Goal: Register for event/course

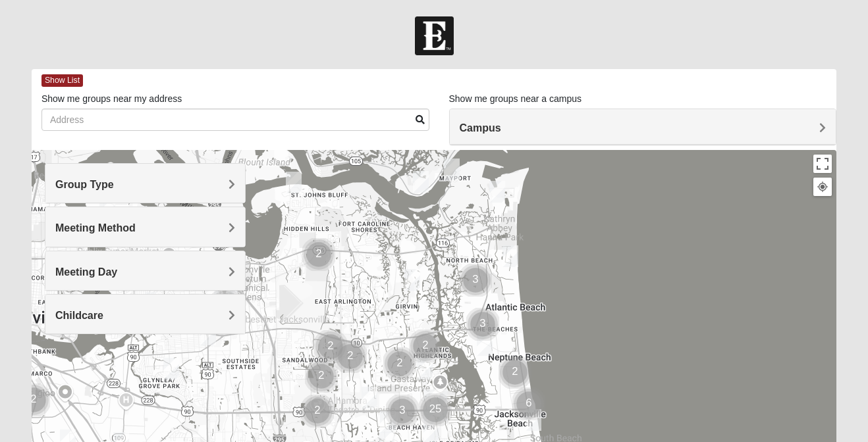
click at [177, 216] on div "Meeting Method" at bounding box center [145, 226] width 200 height 39
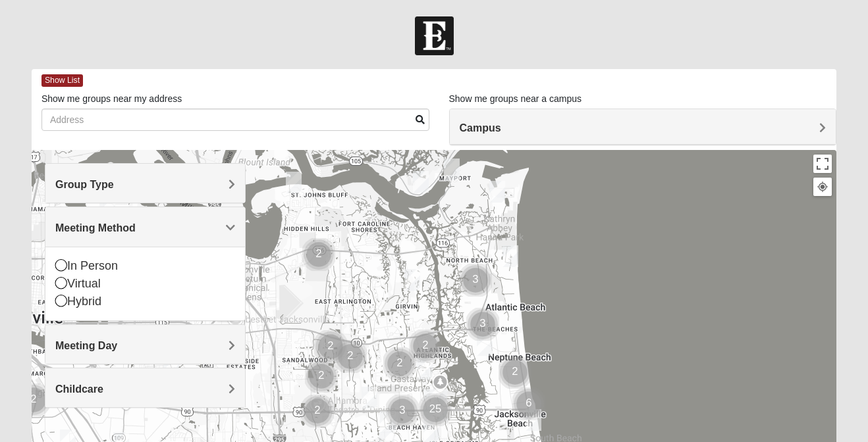
click at [159, 192] on div "Group Type" at bounding box center [145, 183] width 200 height 39
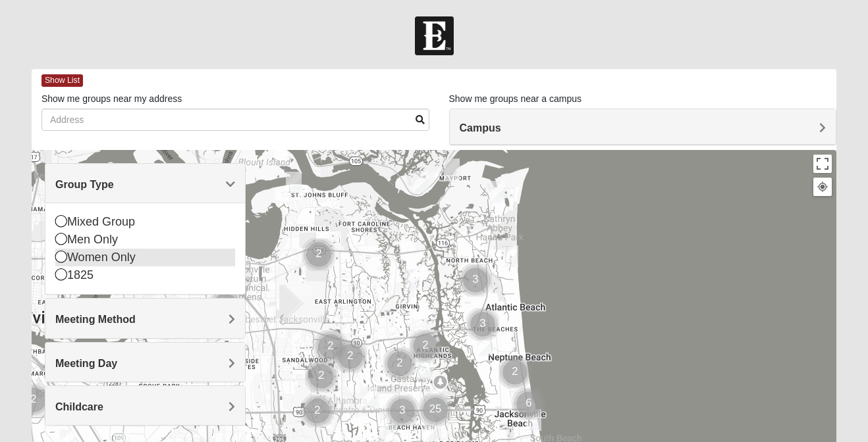
click at [108, 257] on div "Women Only" at bounding box center [145, 258] width 180 height 18
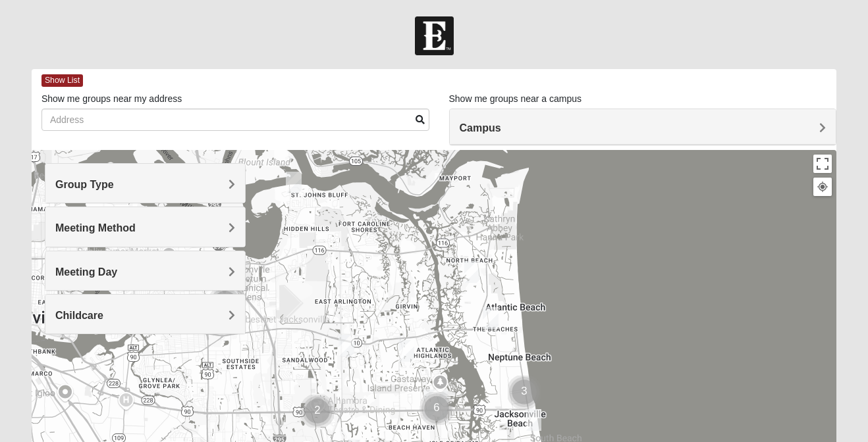
click at [475, 273] on img "Womens Ehler 32233" at bounding box center [472, 272] width 16 height 22
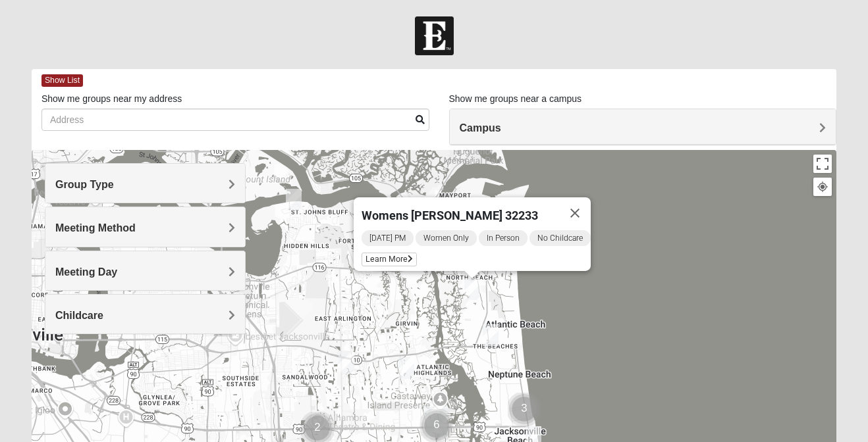
click at [434, 209] on span "Womens Ehler 32233" at bounding box center [449, 216] width 176 height 14
click at [393, 253] on span "Learn More" at bounding box center [388, 260] width 55 height 14
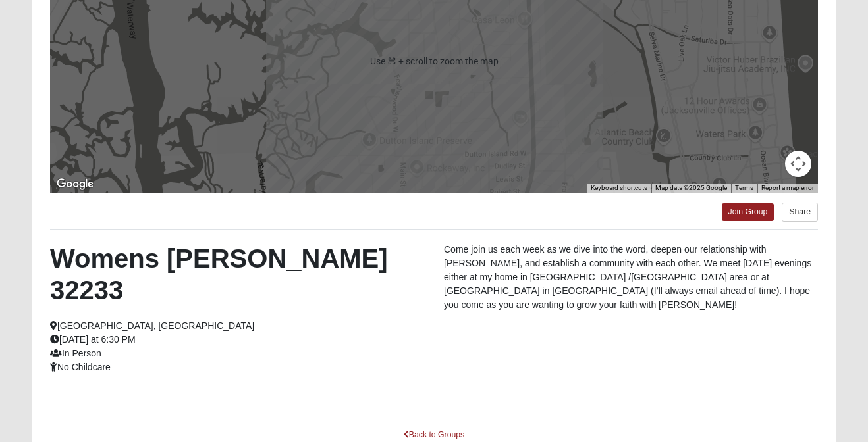
scroll to position [253, 0]
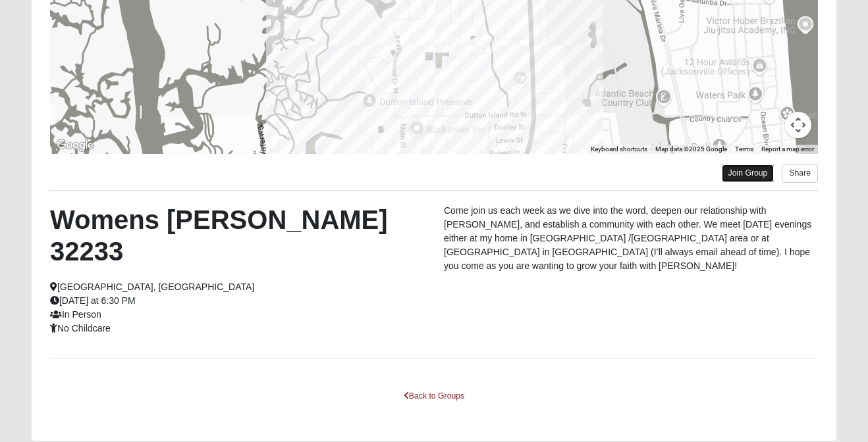
click at [746, 178] on link "Join Group" at bounding box center [747, 174] width 53 height 18
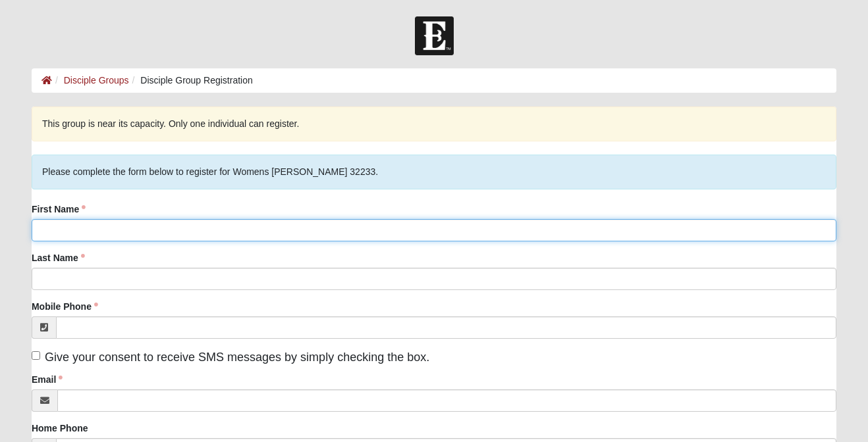
click at [259, 220] on input "First Name" at bounding box center [434, 230] width 804 height 22
type input "[PERSON_NAME]"
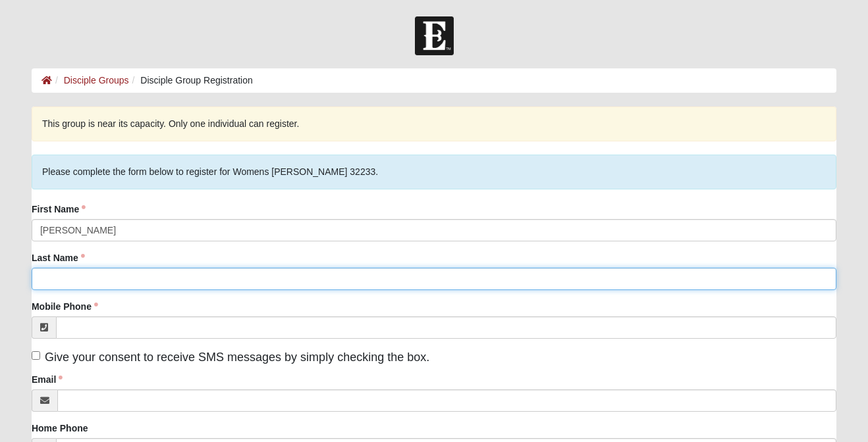
type input "[PERSON_NAME]"
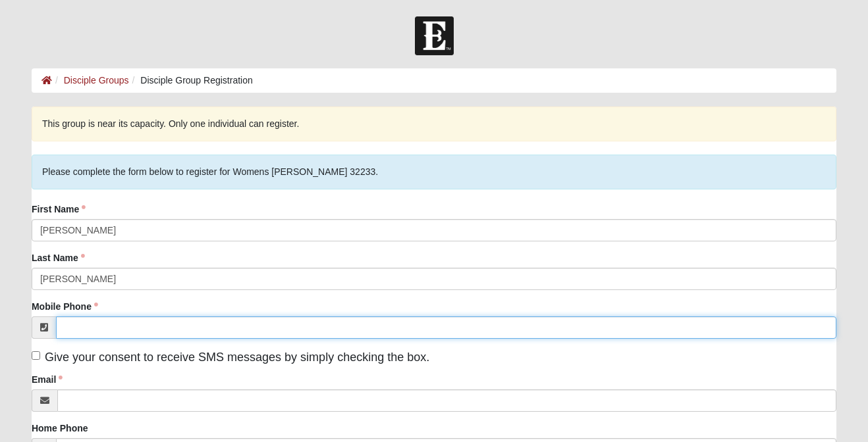
type input "[PHONE_NUMBER]"
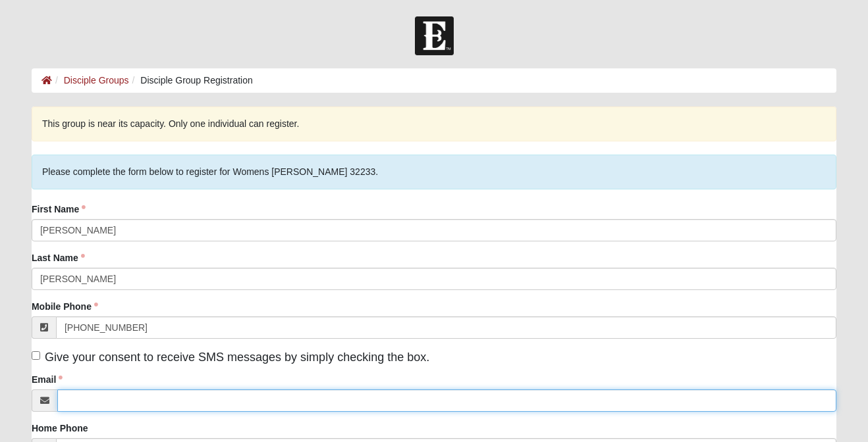
type input "[EMAIL_ADDRESS][DOMAIN_NAME]"
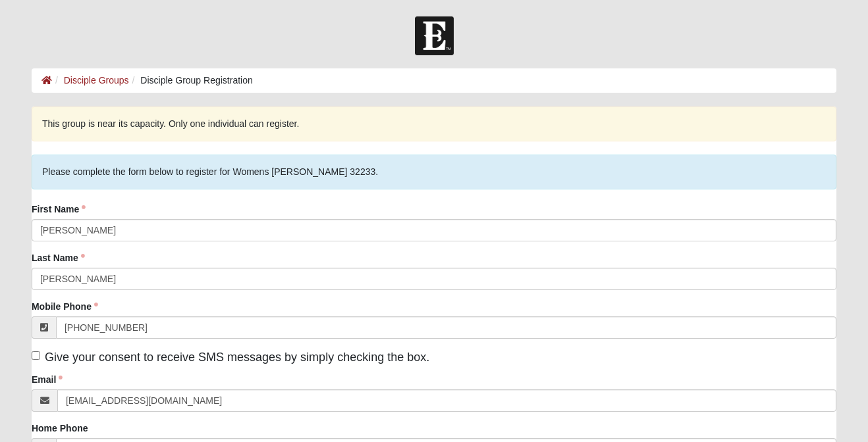
type input "[STREET_ADDRESS]"
type input "[GEOGRAPHIC_DATA]"
type input "32233"
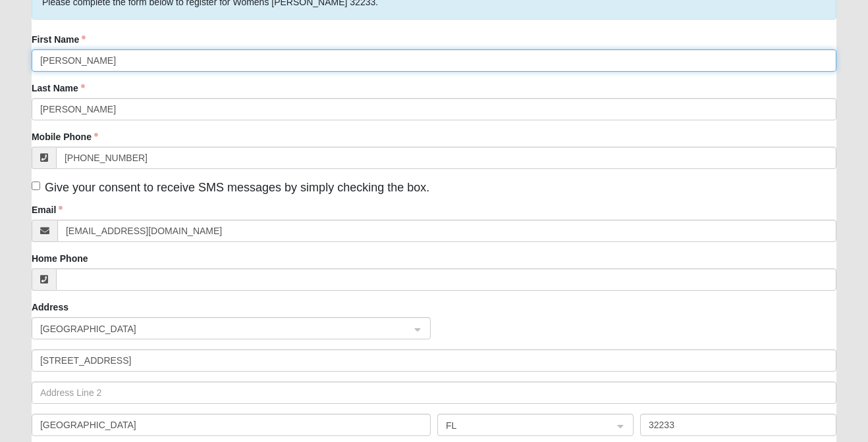
scroll to position [186, 0]
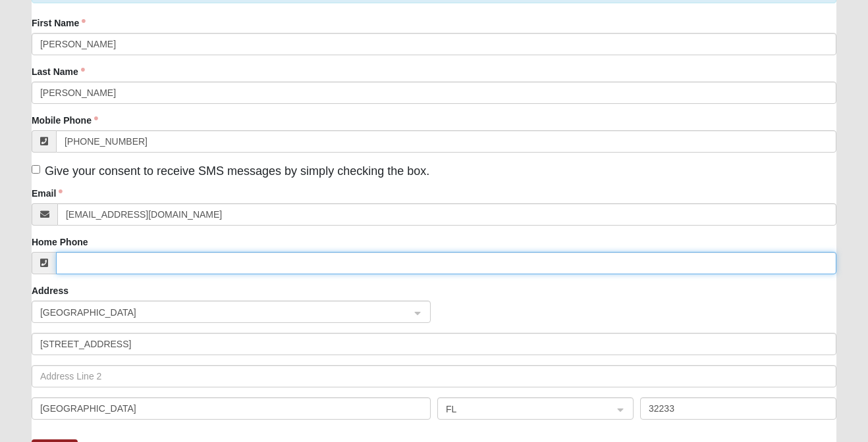
click at [134, 269] on input "Home Phone" at bounding box center [446, 263] width 780 height 22
type input "[PHONE_NUMBER]"
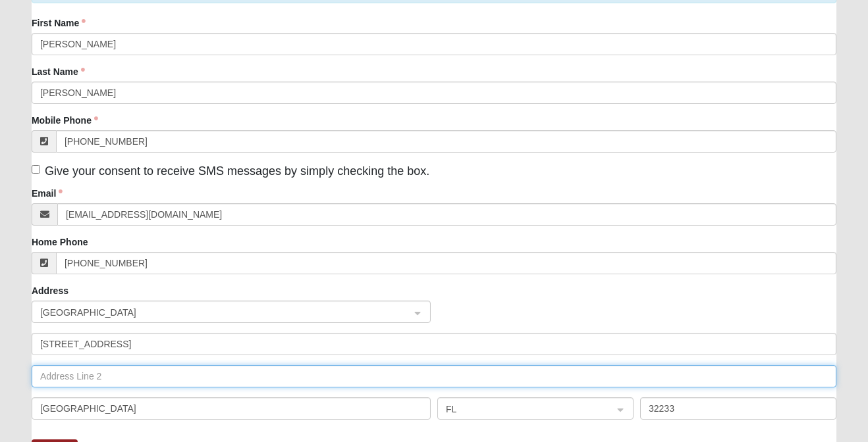
type input "Suite 42"
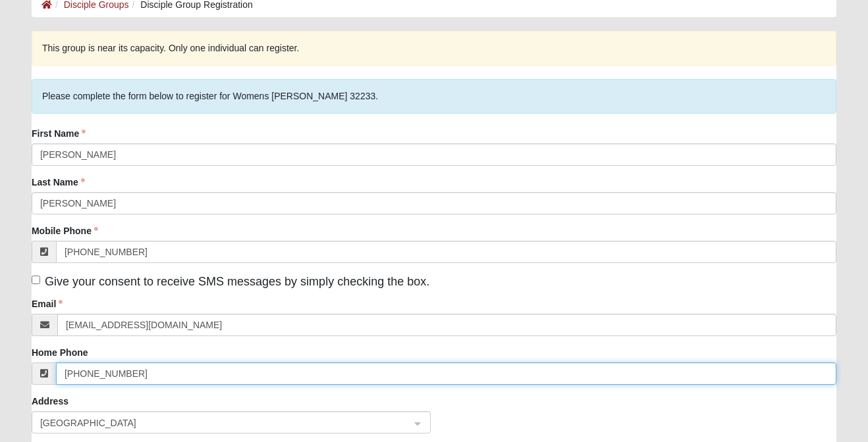
scroll to position [74, 0]
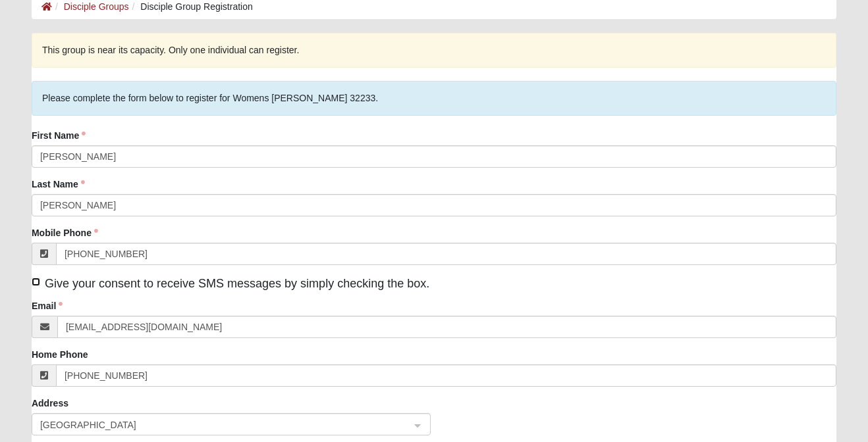
click at [38, 282] on input "Give your consent to receive SMS messages by simply checking the box." at bounding box center [36, 282] width 9 height 9
checkbox input "true"
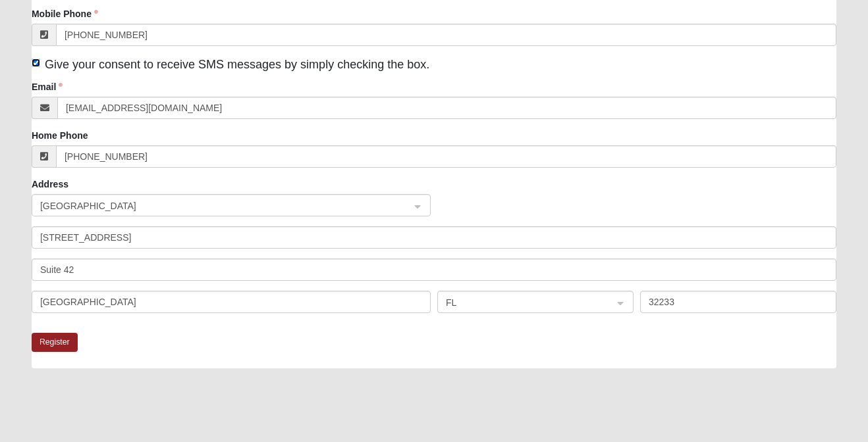
scroll to position [309, 0]
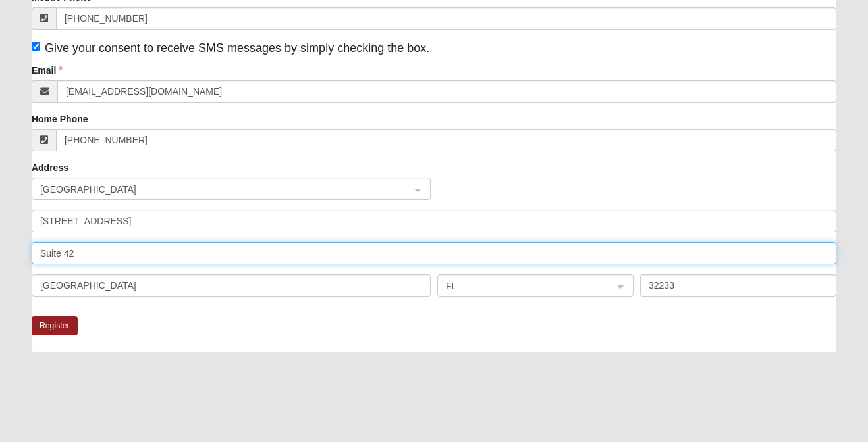
click at [81, 244] on input "Suite 42" at bounding box center [434, 253] width 804 height 22
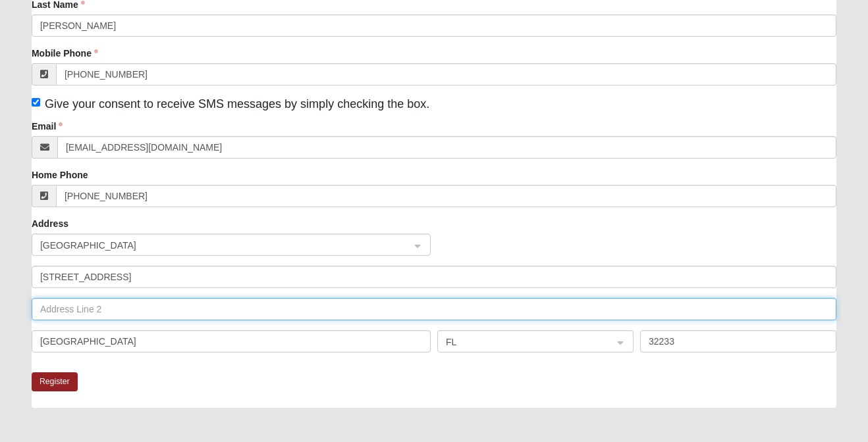
scroll to position [276, 0]
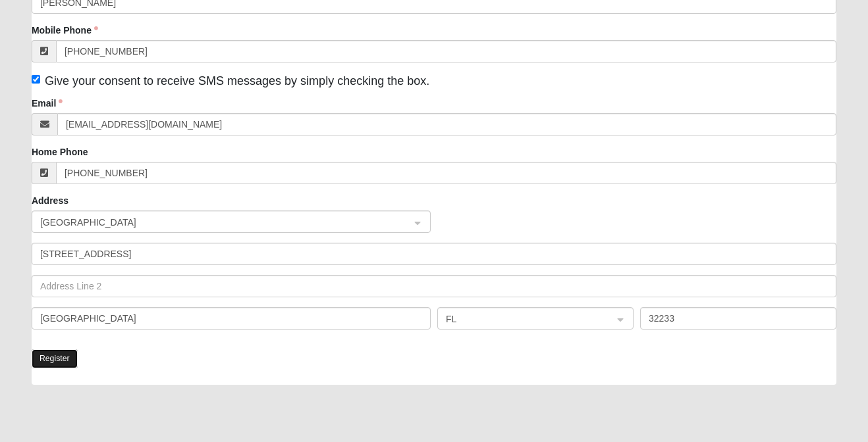
click at [55, 367] on button "Register" at bounding box center [55, 359] width 46 height 19
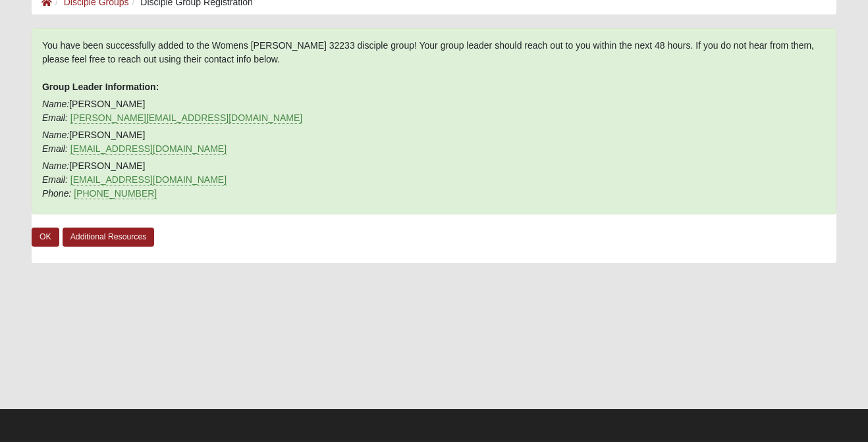
scroll to position [0, 0]
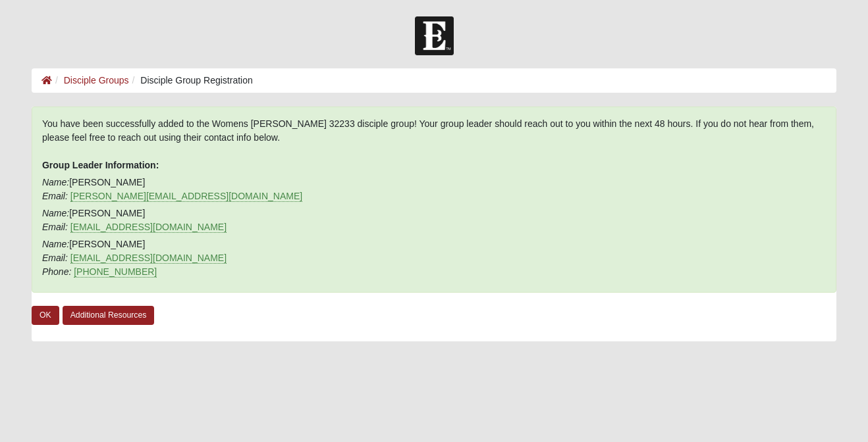
click at [52, 326] on div "You have been successfully added to the Womens [PERSON_NAME] 32233 disciple gro…" at bounding box center [434, 224] width 804 height 235
click at [51, 315] on link "OK" at bounding box center [46, 315] width 28 height 19
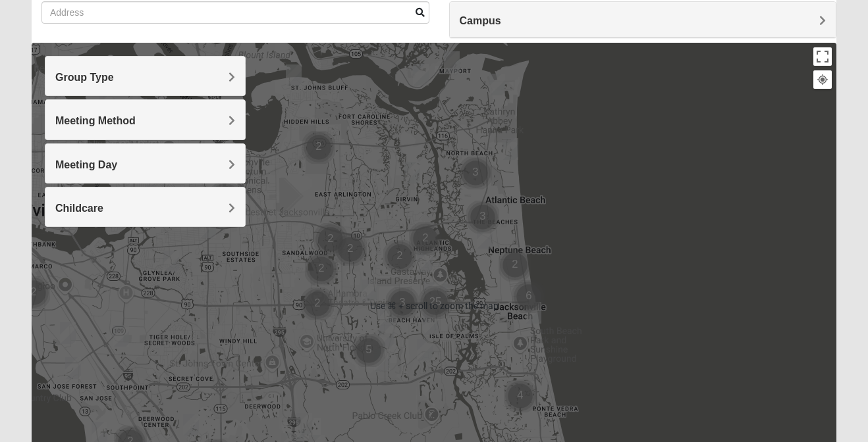
scroll to position [109, 0]
